Goal: Task Accomplishment & Management: Complete application form

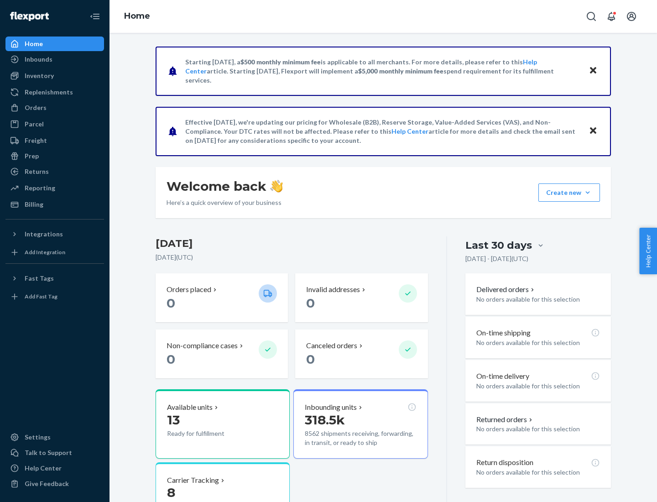
click at [588, 193] on button "Create new Create new inbound Create new order Create new product" at bounding box center [570, 193] width 62 height 18
click at [55, 59] on div "Inbounds" at bounding box center [54, 59] width 97 height 13
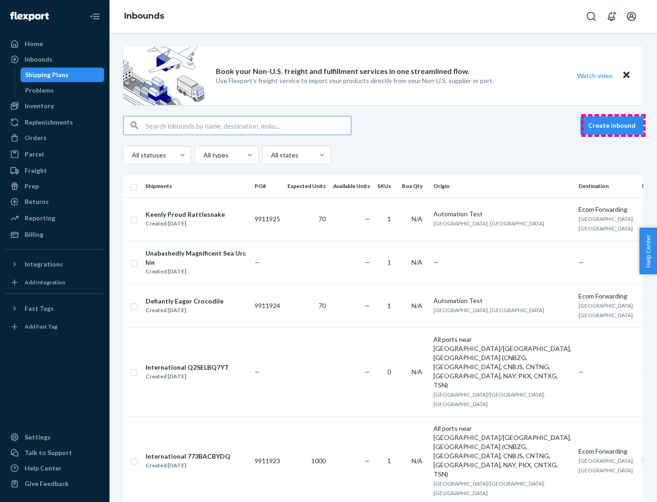
click at [614, 126] on button "Create inbound" at bounding box center [612, 125] width 63 height 18
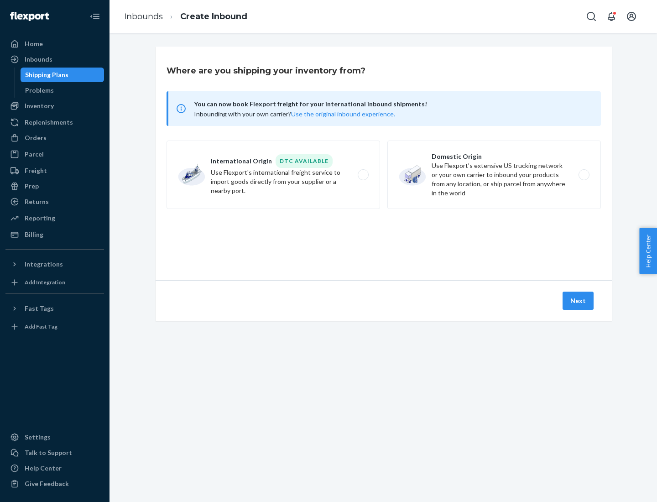
click at [494, 175] on label "Domestic Origin Use Flexport’s extensive US trucking network or your own carrie…" at bounding box center [495, 175] width 214 height 68
click at [584, 175] on input "Domestic Origin Use Flexport’s extensive US trucking network or your own carrie…" at bounding box center [587, 175] width 6 height 6
radio input "true"
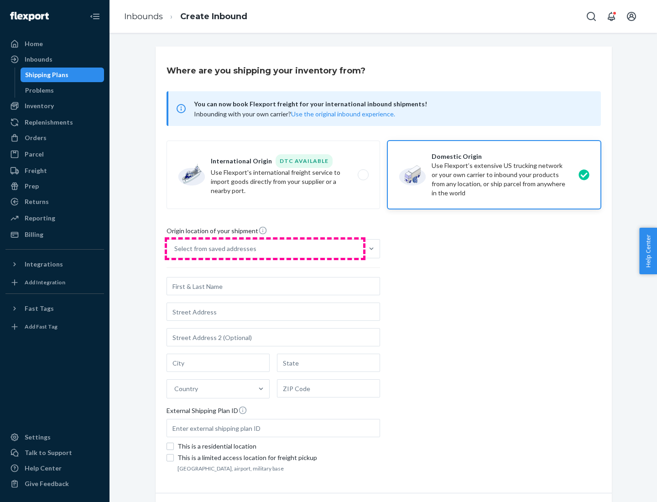
click at [265, 249] on div "Select from saved addresses" at bounding box center [265, 249] width 196 height 18
click at [175, 249] on input "Select from saved addresses" at bounding box center [174, 248] width 1 height 9
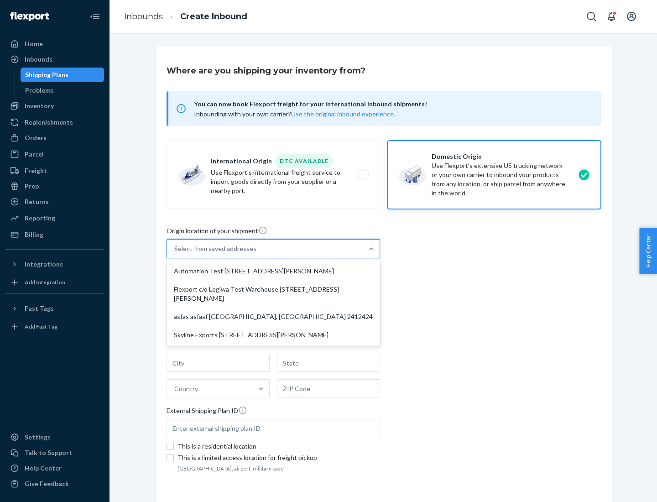
scroll to position [4, 0]
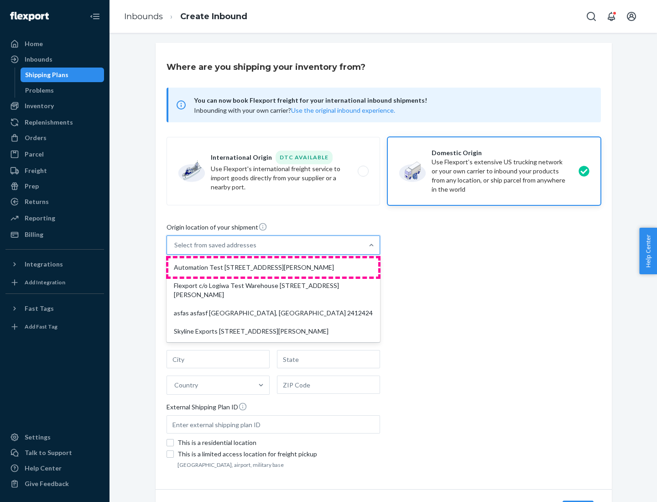
click at [273, 268] on div "Automation Test [STREET_ADDRESS][PERSON_NAME]" at bounding box center [273, 267] width 210 height 18
click at [175, 250] on input "option Automation Test [STREET_ADDRESS][PERSON_NAME] focused, 1 of 4. 4 results…" at bounding box center [174, 245] width 1 height 9
type input "Automation Test"
type input "9th Floor"
type input "[GEOGRAPHIC_DATA]"
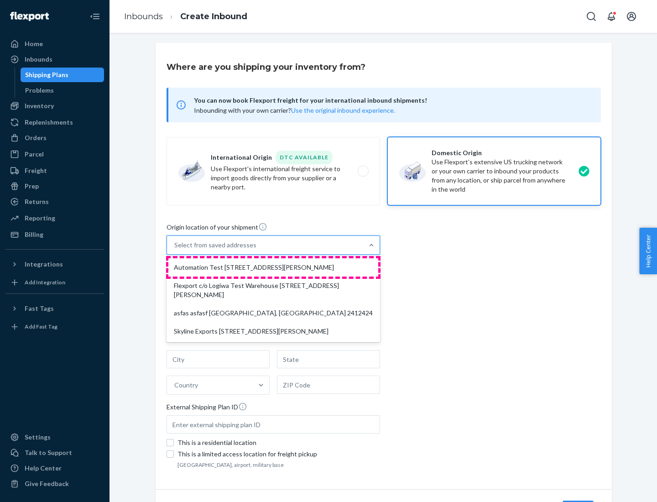
type input "CA"
type input "94104"
type input "[STREET_ADDRESS][PERSON_NAME]"
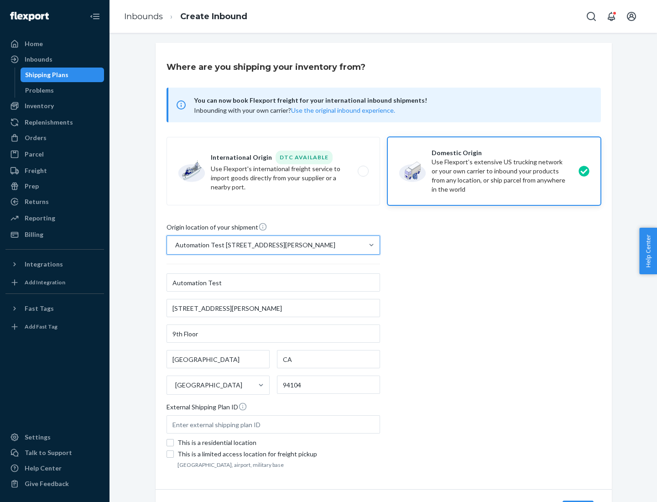
scroll to position [53, 0]
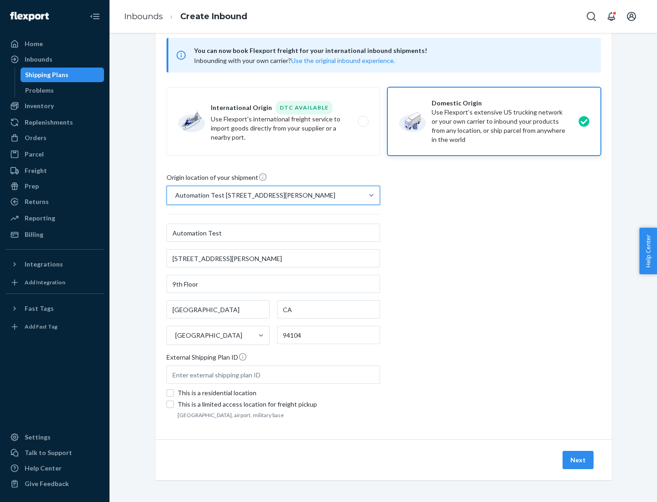
click at [579, 460] on button "Next" at bounding box center [578, 460] width 31 height 18
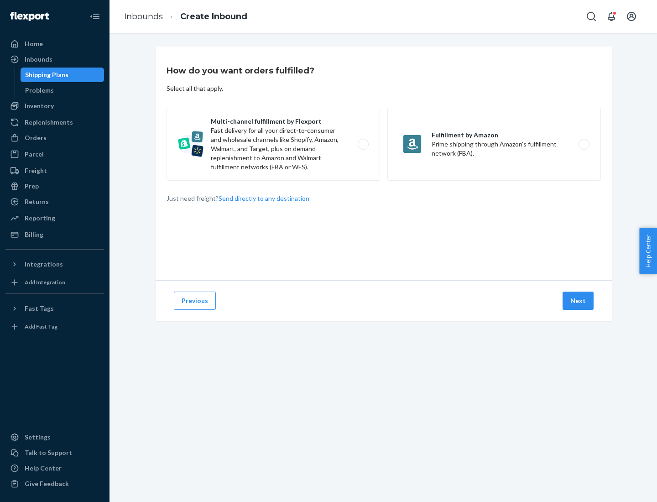
click at [273, 144] on label "Multi-channel fulfillment by Flexport Fast delivery for all your direct-to-cons…" at bounding box center [274, 144] width 214 height 73
click at [363, 144] on input "Multi-channel fulfillment by Flexport Fast delivery for all your direct-to-cons…" at bounding box center [366, 145] width 6 height 6
radio input "true"
click at [579, 301] on button "Next" at bounding box center [578, 301] width 31 height 18
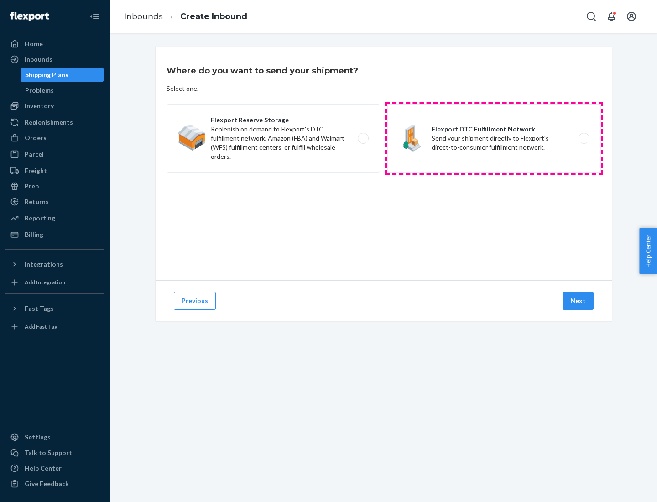
click at [494, 138] on label "Flexport DTC Fulfillment Network Send your shipment directly to Flexport's dire…" at bounding box center [495, 138] width 214 height 68
click at [584, 138] on input "Flexport DTC Fulfillment Network Send your shipment directly to Flexport's dire…" at bounding box center [587, 139] width 6 height 6
radio input "true"
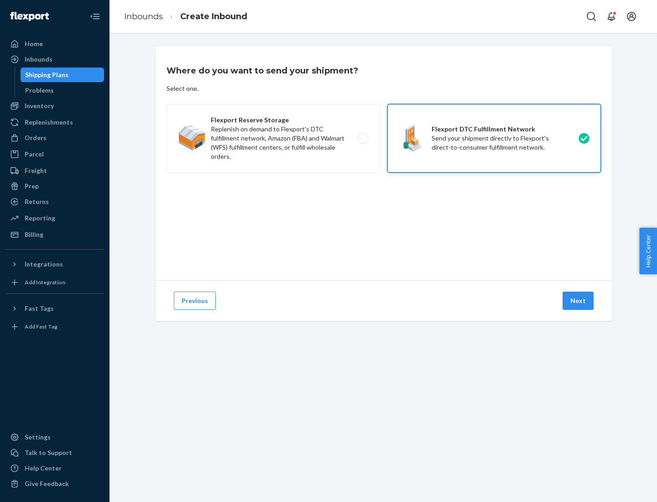
click at [579, 301] on button "Next" at bounding box center [578, 301] width 31 height 18
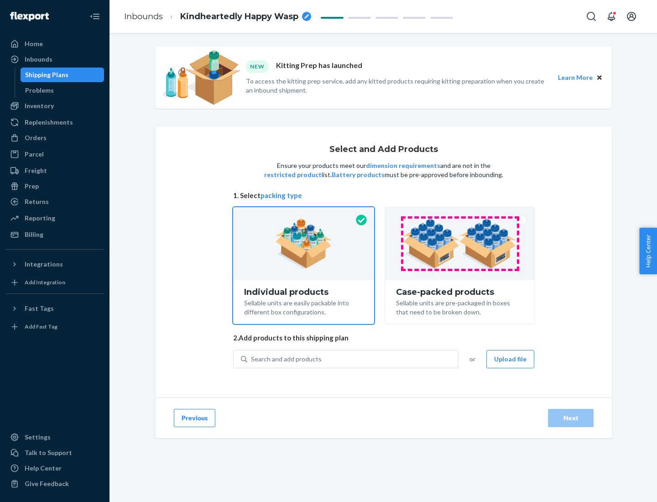
click at [460, 244] on img at bounding box center [460, 244] width 114 height 50
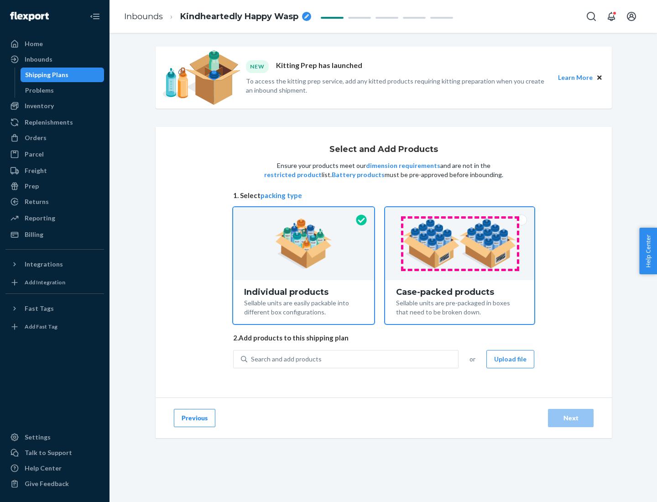
click at [460, 213] on input "Case-packed products Sellable units are pre-packaged in boxes that need to be b…" at bounding box center [460, 210] width 6 height 6
radio input "true"
radio input "false"
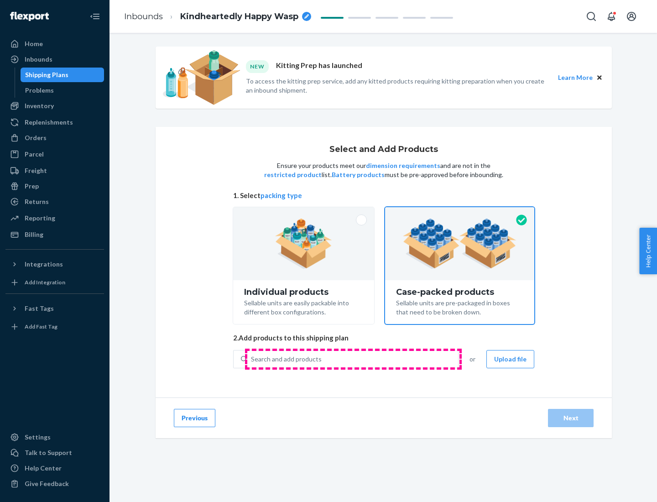
click at [353, 359] on div "Search and add products" at bounding box center [352, 359] width 211 height 16
click at [252, 359] on input "Search and add products" at bounding box center [251, 359] width 1 height 9
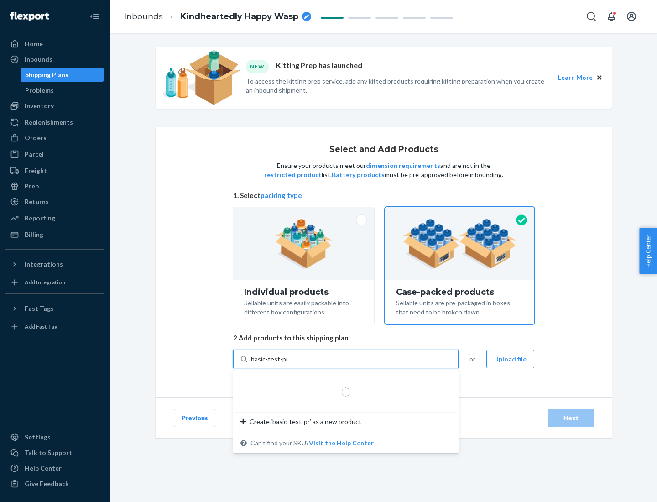
type input "basic-test-product-1"
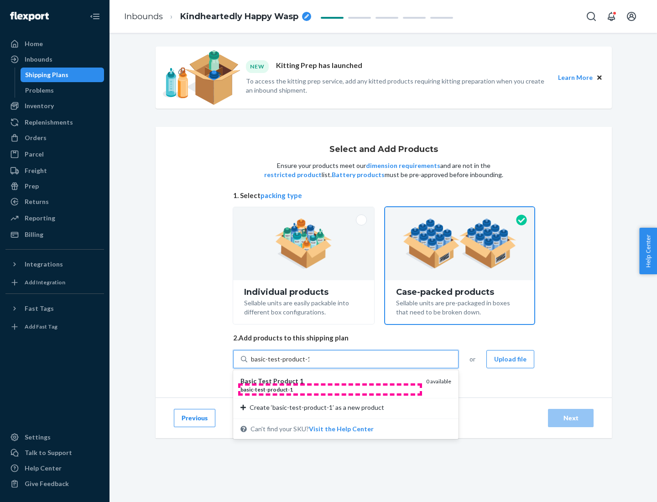
click at [330, 389] on div "basic - test - product - 1" at bounding box center [330, 390] width 179 height 8
click at [310, 364] on input "basic-test-product-1" at bounding box center [280, 359] width 58 height 9
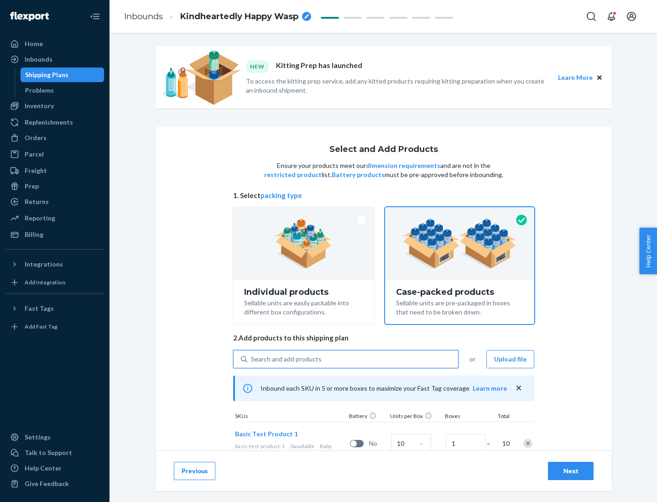
scroll to position [33, 0]
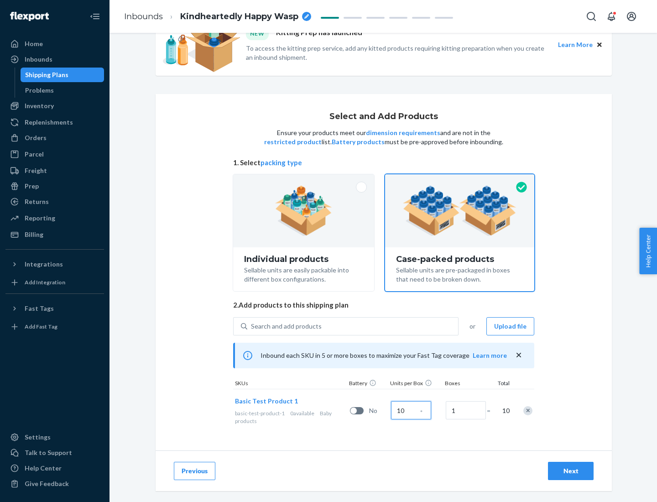
type input "10"
type input "7"
click at [571, 471] on div "Next" at bounding box center [571, 471] width 30 height 9
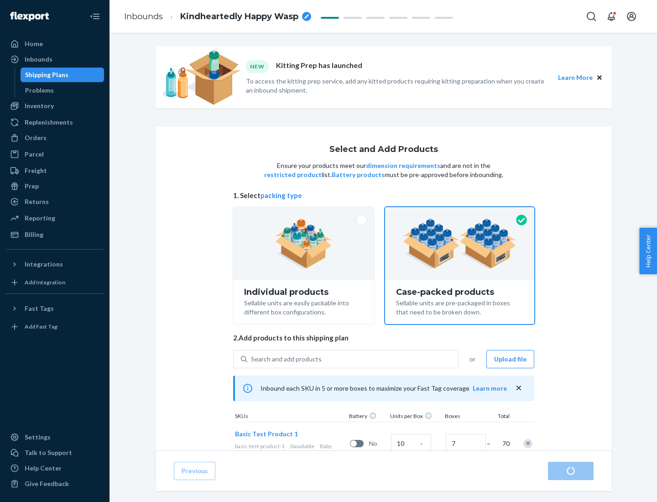
radio input "true"
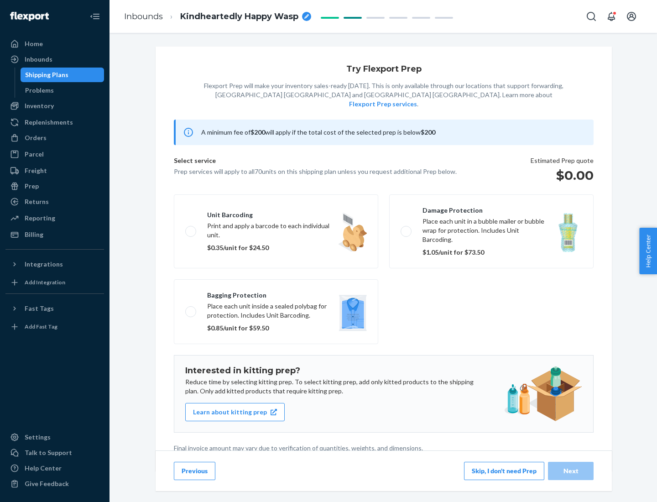
scroll to position [2, 0]
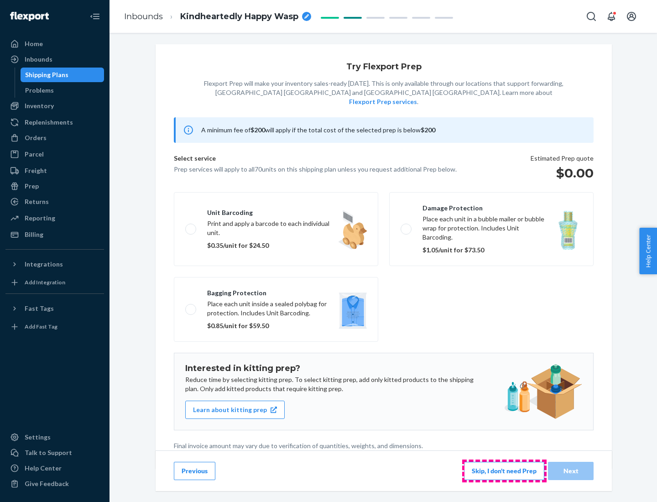
click at [505, 471] on button "Skip, I don't need Prep" at bounding box center [504, 471] width 80 height 18
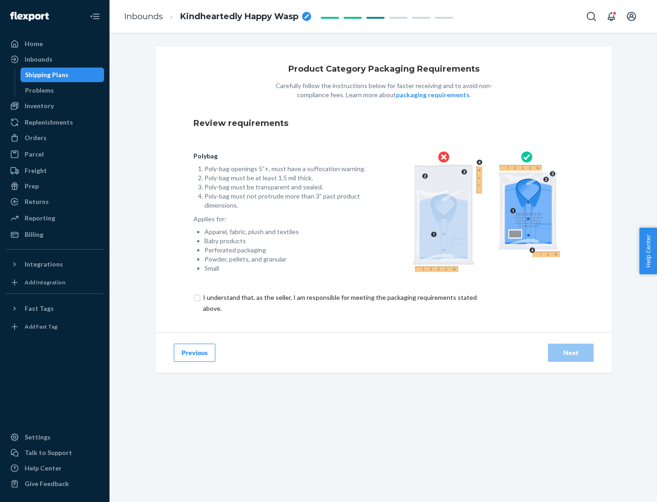
click at [339, 303] on input "checkbox" at bounding box center [346, 303] width 304 height 22
checkbox input "true"
click at [571, 352] on div "Next" at bounding box center [571, 352] width 30 height 9
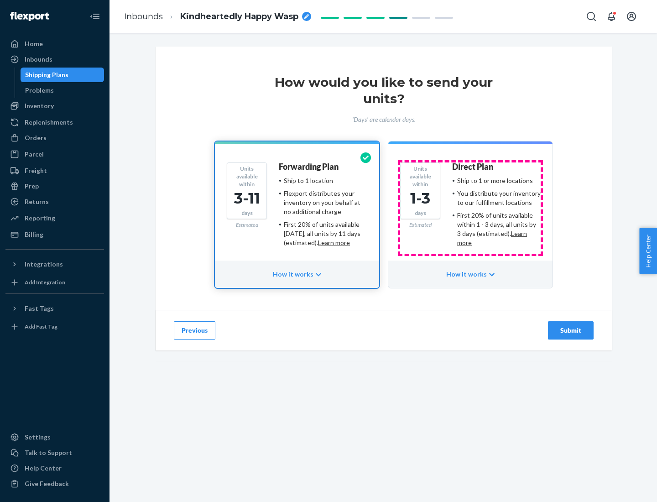
click at [471, 208] on ul "Ship to 1 or more locations You distribute your inventory to our fulfillment lo…" at bounding box center [496, 211] width 89 height 71
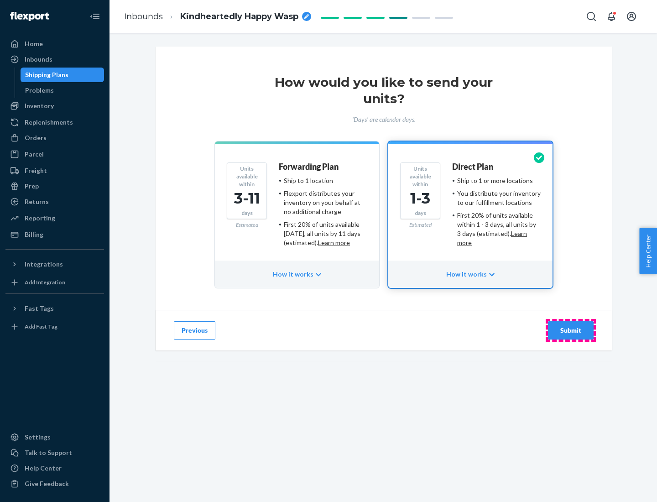
click at [571, 331] on div "Submit" at bounding box center [571, 330] width 30 height 9
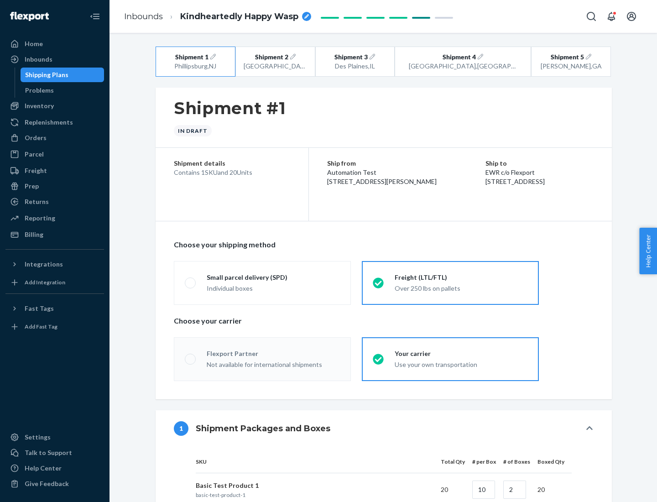
radio input "true"
radio input "false"
radio input "true"
radio input "false"
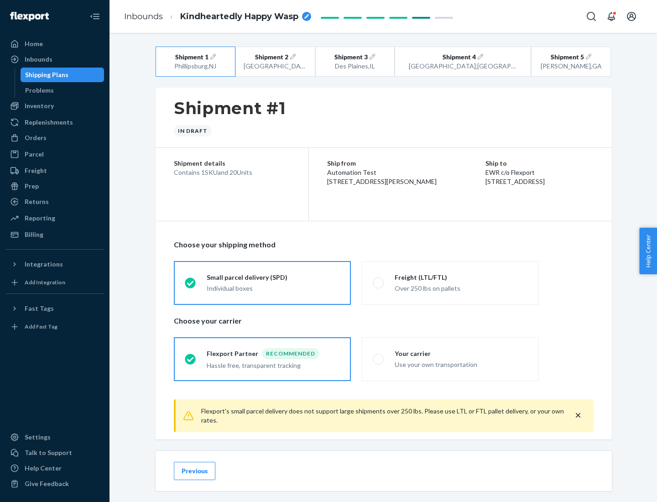
scroll to position [10, 0]
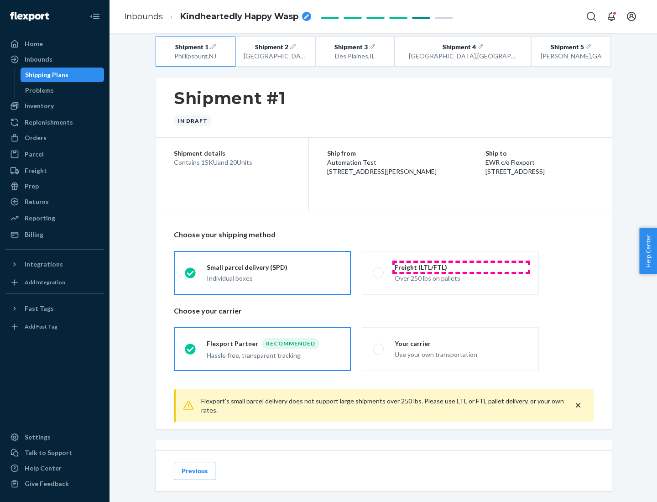
click at [462, 267] on div "Freight (LTL/FTL)" at bounding box center [461, 267] width 133 height 9
click at [379, 270] on input "Freight (LTL/FTL) Over 250 lbs on pallets" at bounding box center [376, 273] width 6 height 6
radio input "true"
radio input "false"
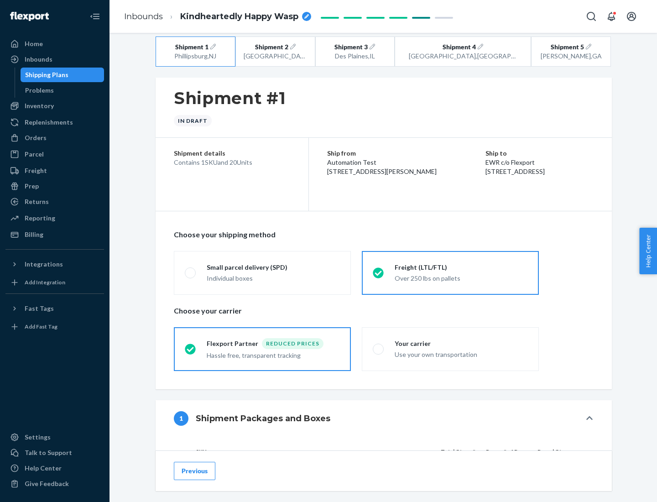
scroll to position [86, 0]
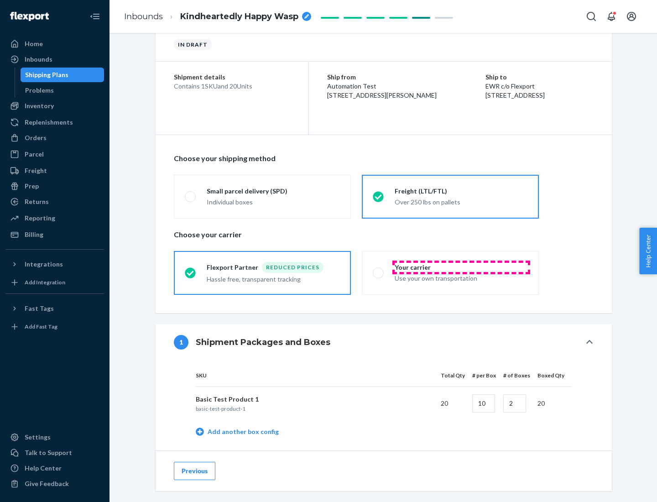
click at [462, 267] on div "Your carrier" at bounding box center [461, 267] width 133 height 9
click at [379, 270] on input "Your carrier Use your own transportation" at bounding box center [376, 273] width 6 height 6
radio input "true"
radio input "false"
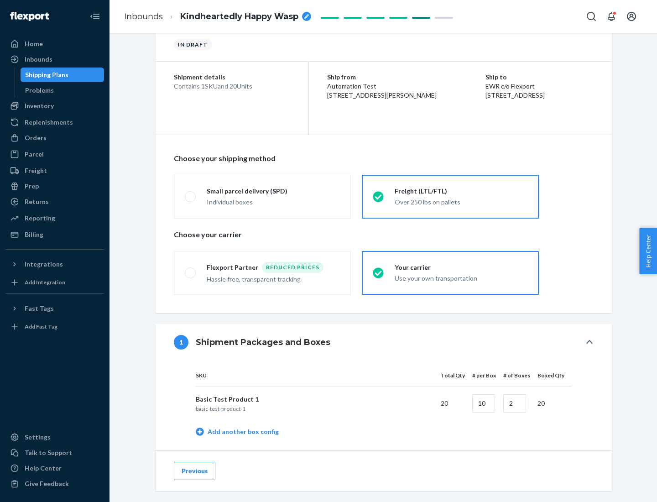
scroll to position [289, 0]
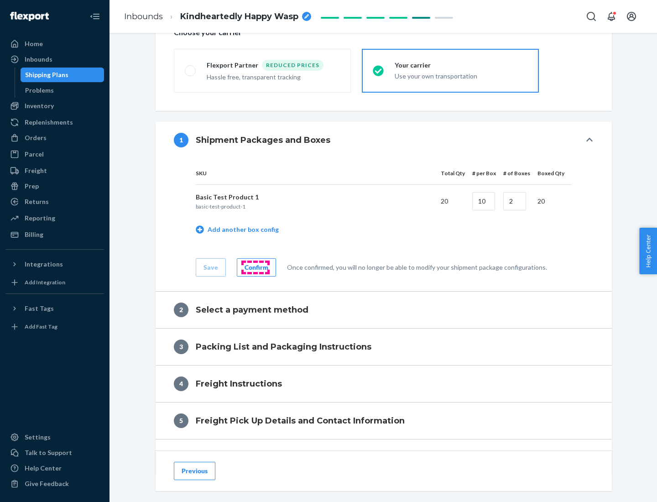
click at [255, 267] on div "Confirm" at bounding box center [257, 267] width 24 height 9
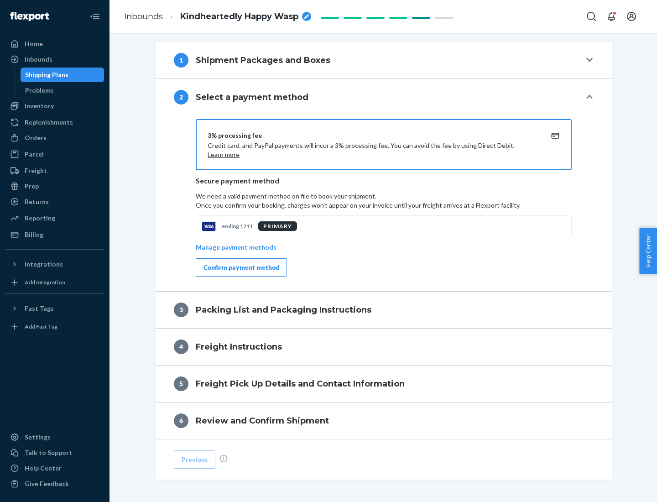
click at [241, 268] on div "Confirm payment method" at bounding box center [242, 267] width 76 height 9
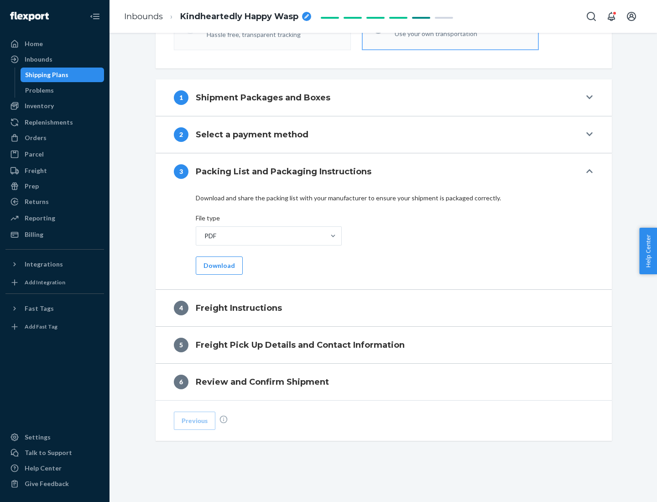
scroll to position [329, 0]
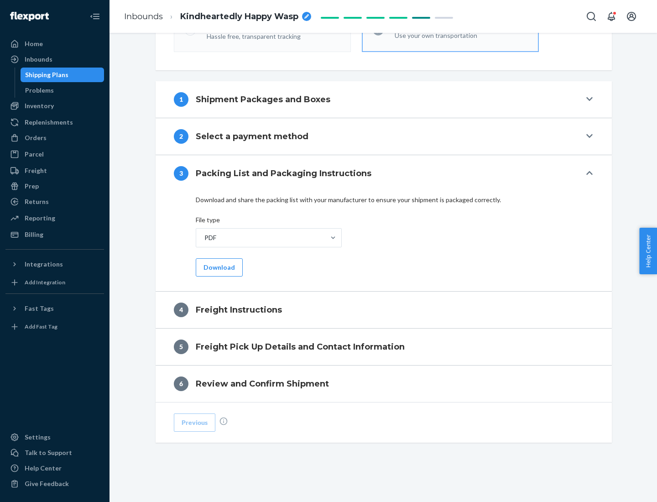
click at [218, 267] on button "Download" at bounding box center [219, 267] width 47 height 18
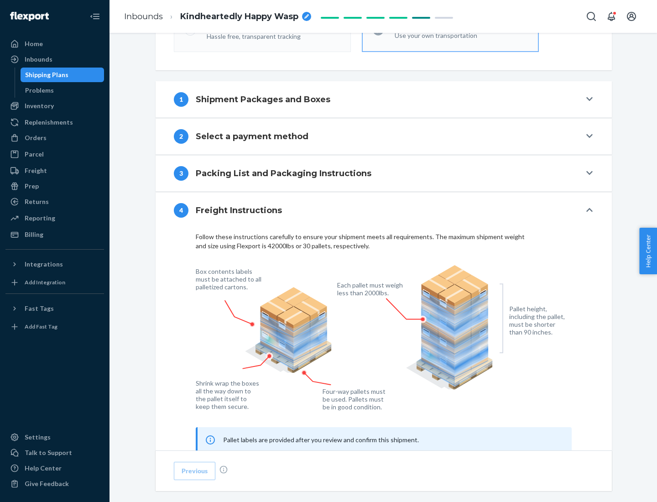
scroll to position [552, 0]
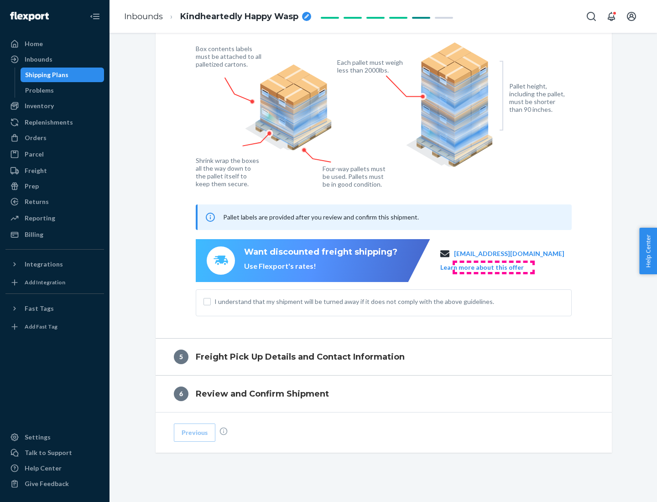
click at [494, 267] on button "Learn more about this offer" at bounding box center [483, 267] width 84 height 9
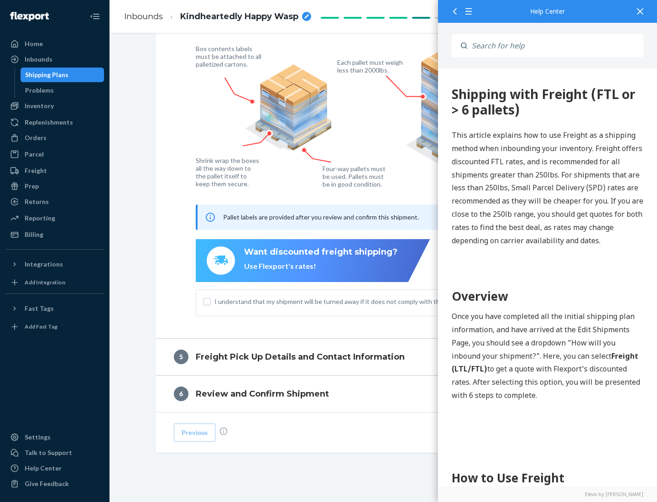
scroll to position [0, 0]
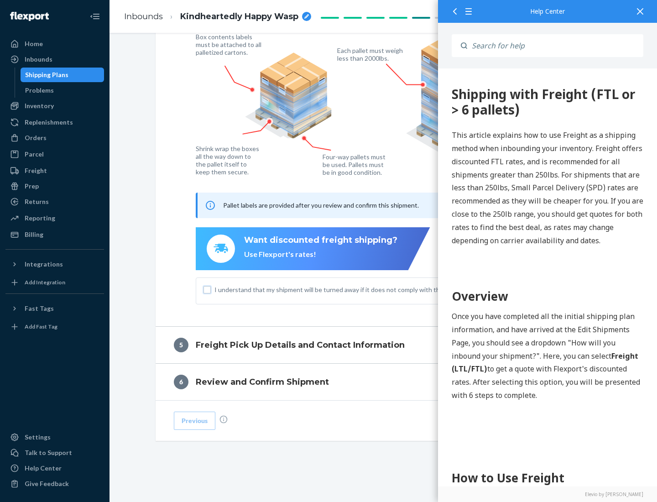
click at [207, 289] on input "I understand that my shipment will be turned away if it does not comply with th…" at bounding box center [207, 289] width 7 height 7
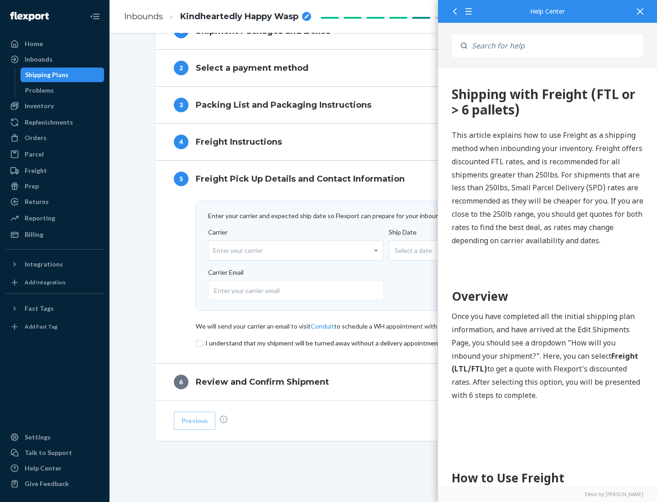
scroll to position [398, 0]
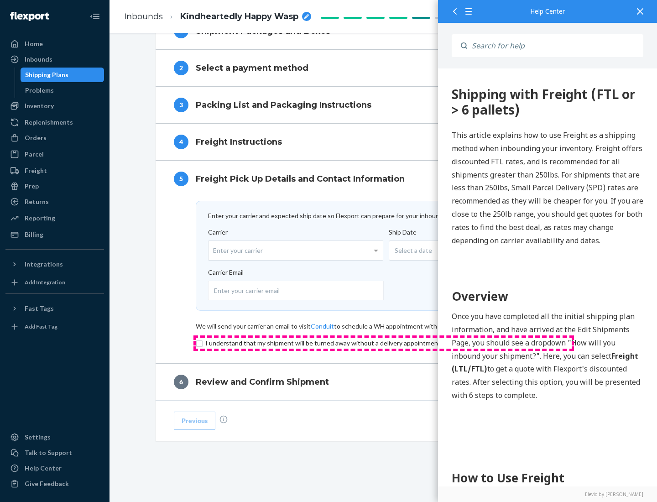
click at [384, 343] on input "checkbox" at bounding box center [384, 343] width 376 height 11
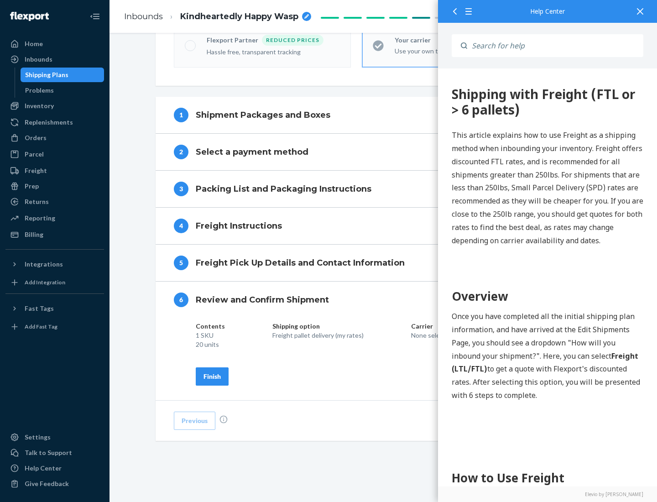
scroll to position [314, 0]
click at [212, 376] on div "Finish" at bounding box center [212, 376] width 17 height 9
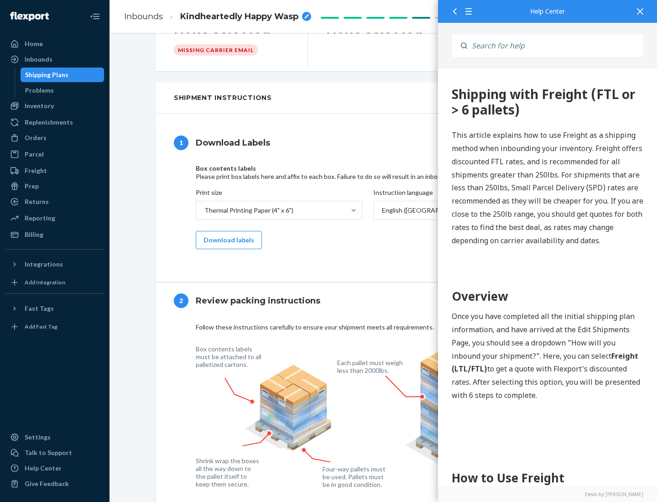
scroll to position [0, 0]
